Goal: Navigation & Orientation: Find specific page/section

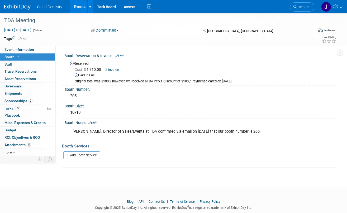
click at [83, 11] on link "Events" at bounding box center [79, 6] width 19 height 13
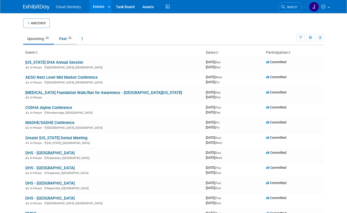
click at [62, 35] on link "Past 22" at bounding box center [66, 39] width 22 height 10
